Goal: Check status: Check status

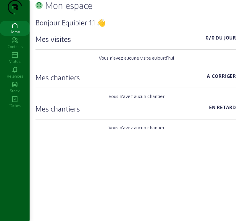
click at [14, 64] on div "Visites" at bounding box center [15, 61] width 30 height 5
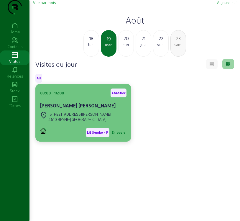
click at [80, 137] on div "[PERSON_NAME] - P En cours" at bounding box center [83, 132] width 87 height 9
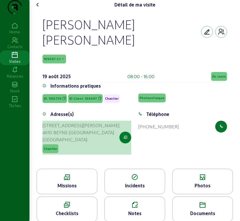
click at [122, 132] on button "button" at bounding box center [126, 138] width 12 height 12
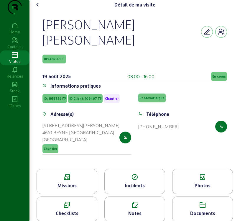
click at [59, 57] on span "109497-1-1" at bounding box center [52, 59] width 17 height 4
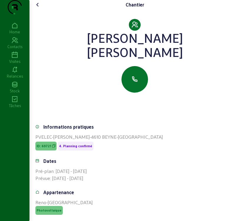
click at [39, 8] on icon at bounding box center [37, 4] width 7 height 7
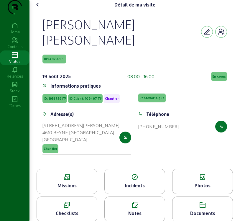
click at [69, 184] on div "Missions" at bounding box center [67, 185] width 60 height 7
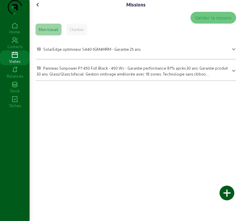
click at [126, 82] on span "Panneau Sunpower P7 450 Full Black - 450 Wc - Garantie performance 87% après 30…" at bounding box center [132, 74] width 191 height 16
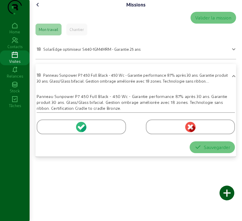
click at [70, 51] on span "SolarEdge optimiseur S440-1GM4MRM - Garantie 25 ans" at bounding box center [91, 49] width 97 height 4
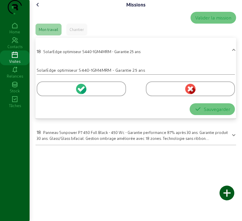
click at [39, 8] on icon at bounding box center [37, 4] width 7 height 7
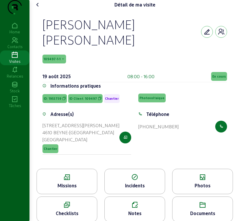
click at [74, 174] on icon at bounding box center [67, 177] width 60 height 7
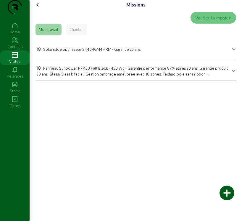
click at [40, 8] on icon at bounding box center [37, 4] width 7 height 7
